Goal: Check status

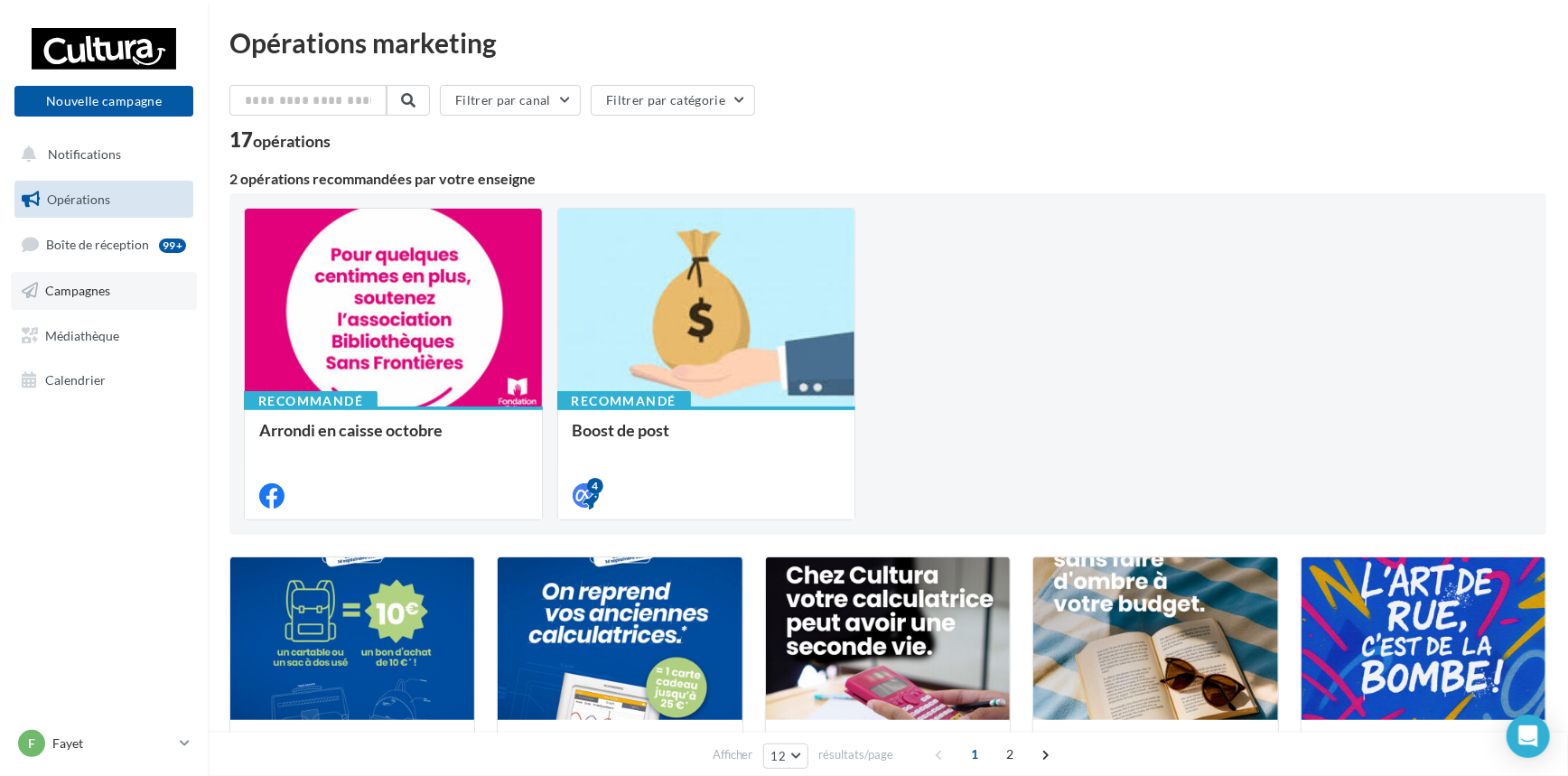
click at [68, 288] on span "Campagnes" at bounding box center [78, 290] width 65 height 16
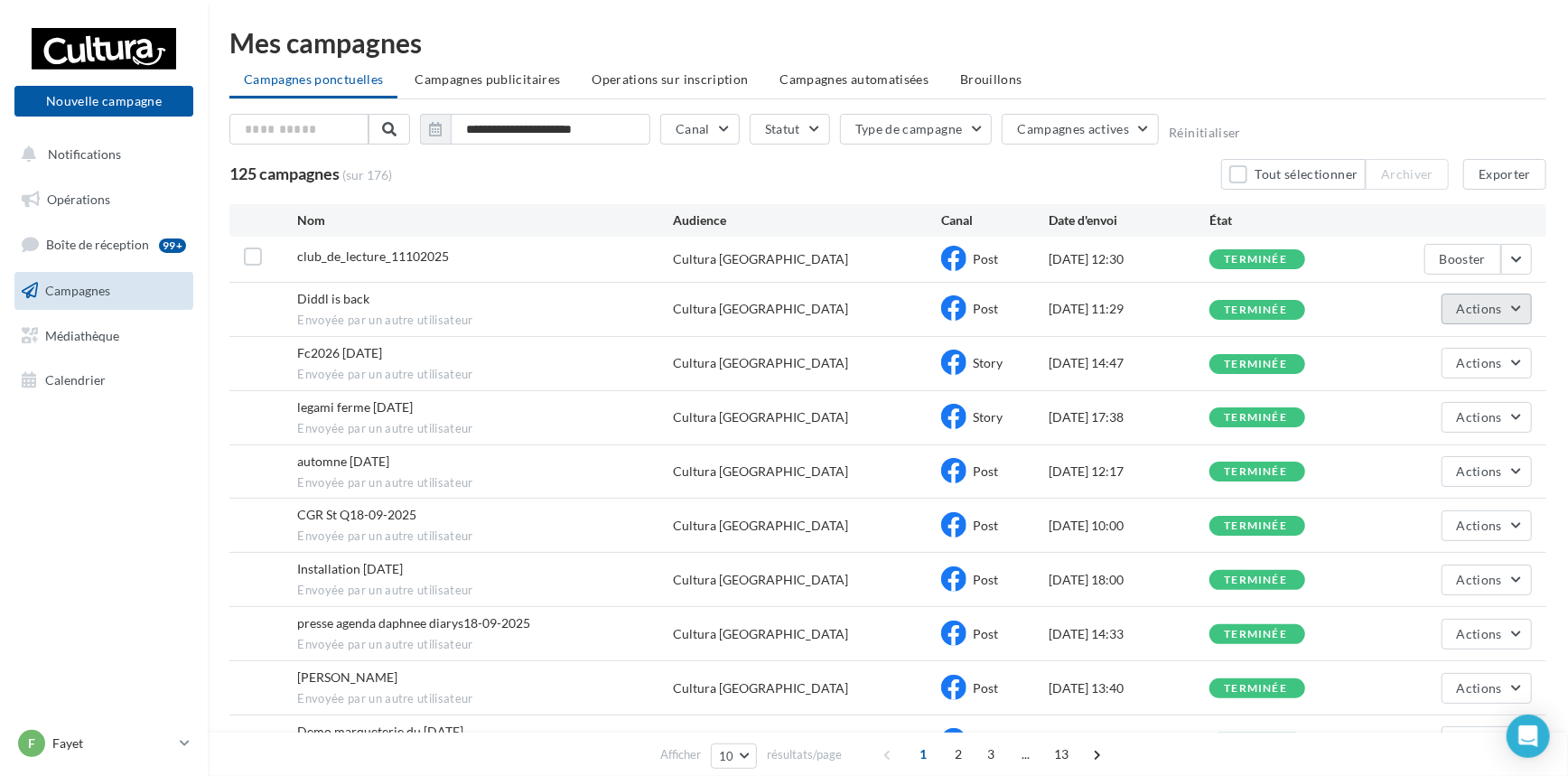
click at [1523, 306] on button "Actions" at bounding box center [1486, 309] width 90 height 31
click at [1469, 349] on button "Voir les résultats" at bounding box center [1441, 351] width 181 height 47
